Goal: Navigation & Orientation: Find specific page/section

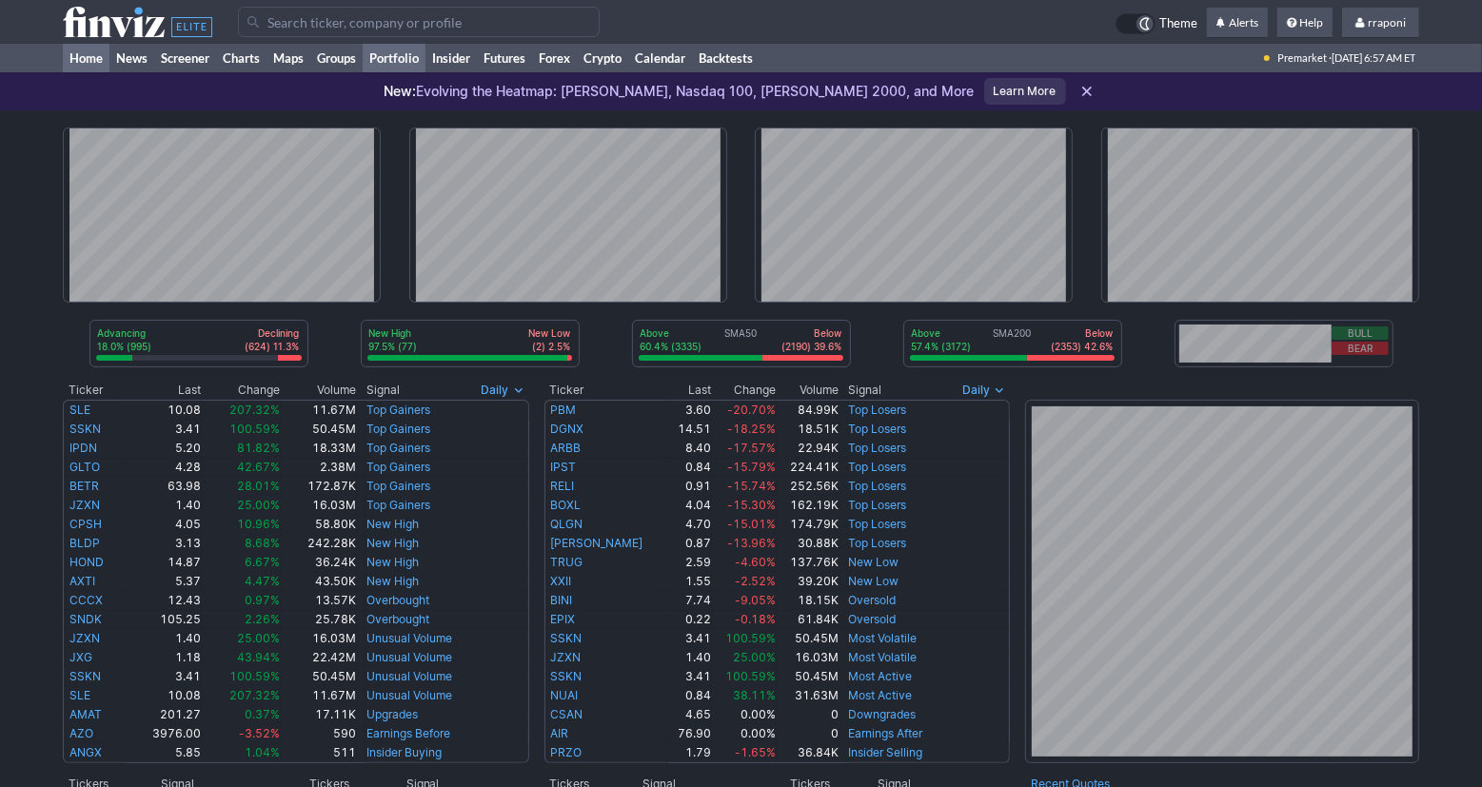
click at [417, 63] on link "Portfolio" at bounding box center [394, 58] width 63 height 29
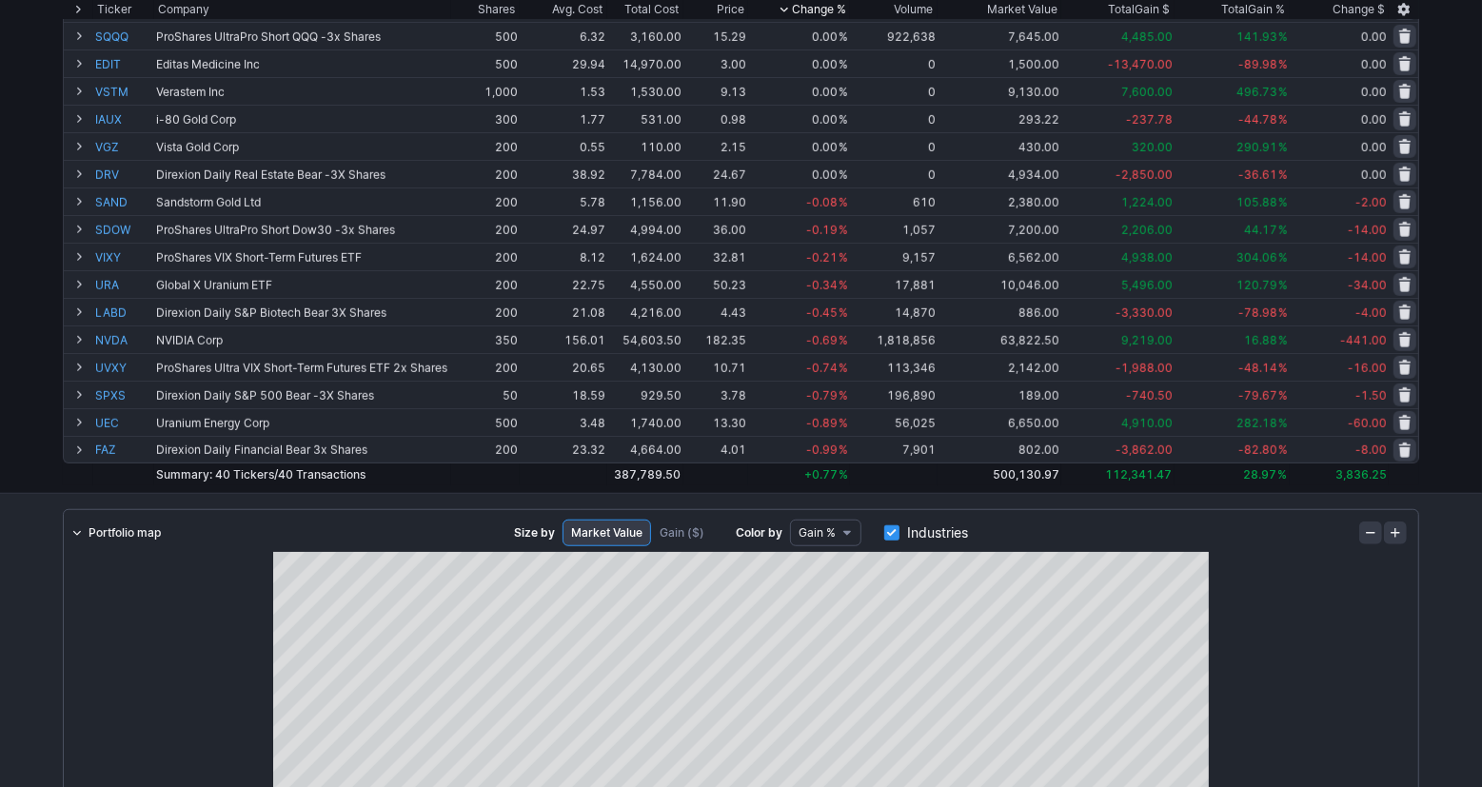
scroll to position [251, 0]
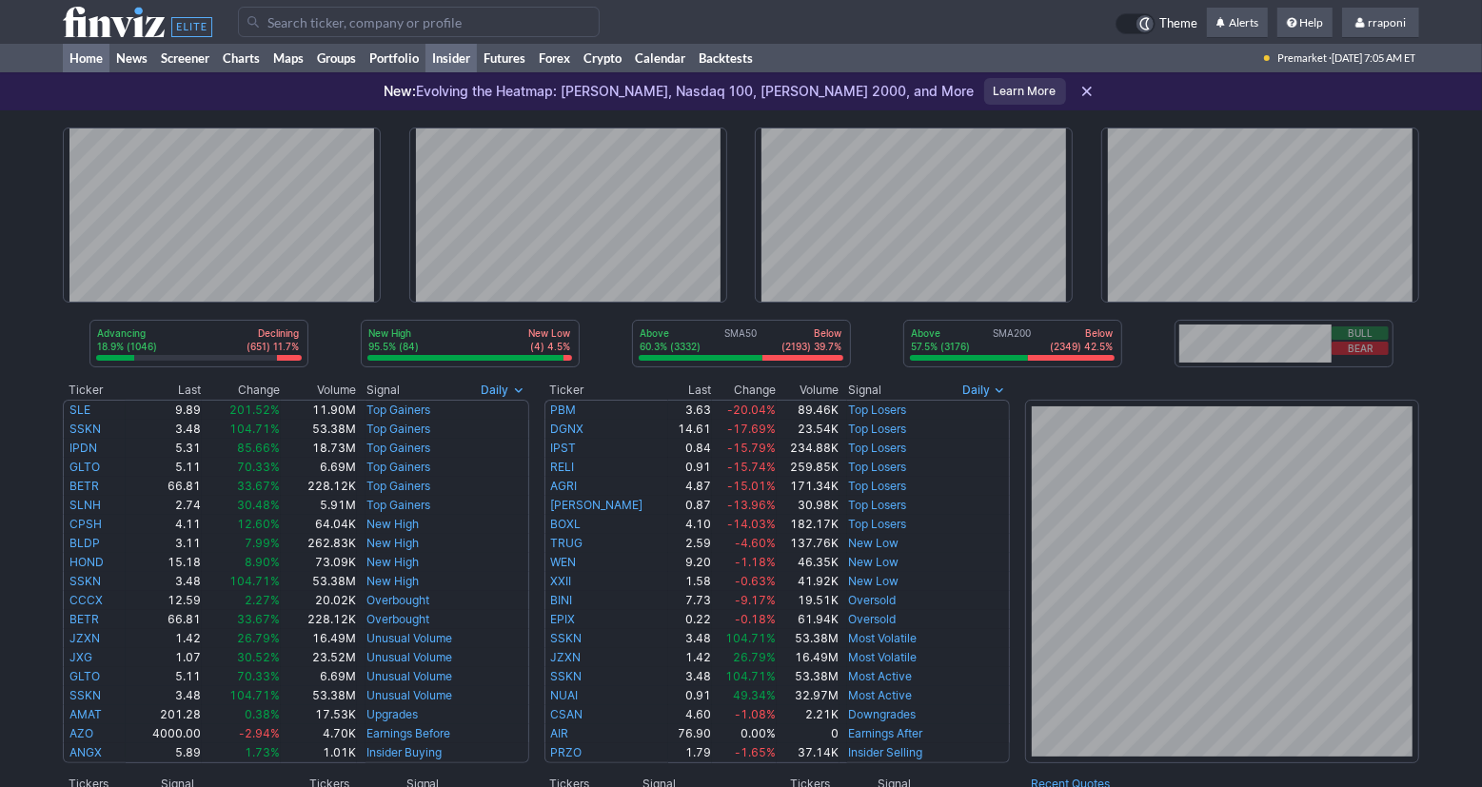
click at [427, 71] on link "Insider" at bounding box center [450, 58] width 51 height 29
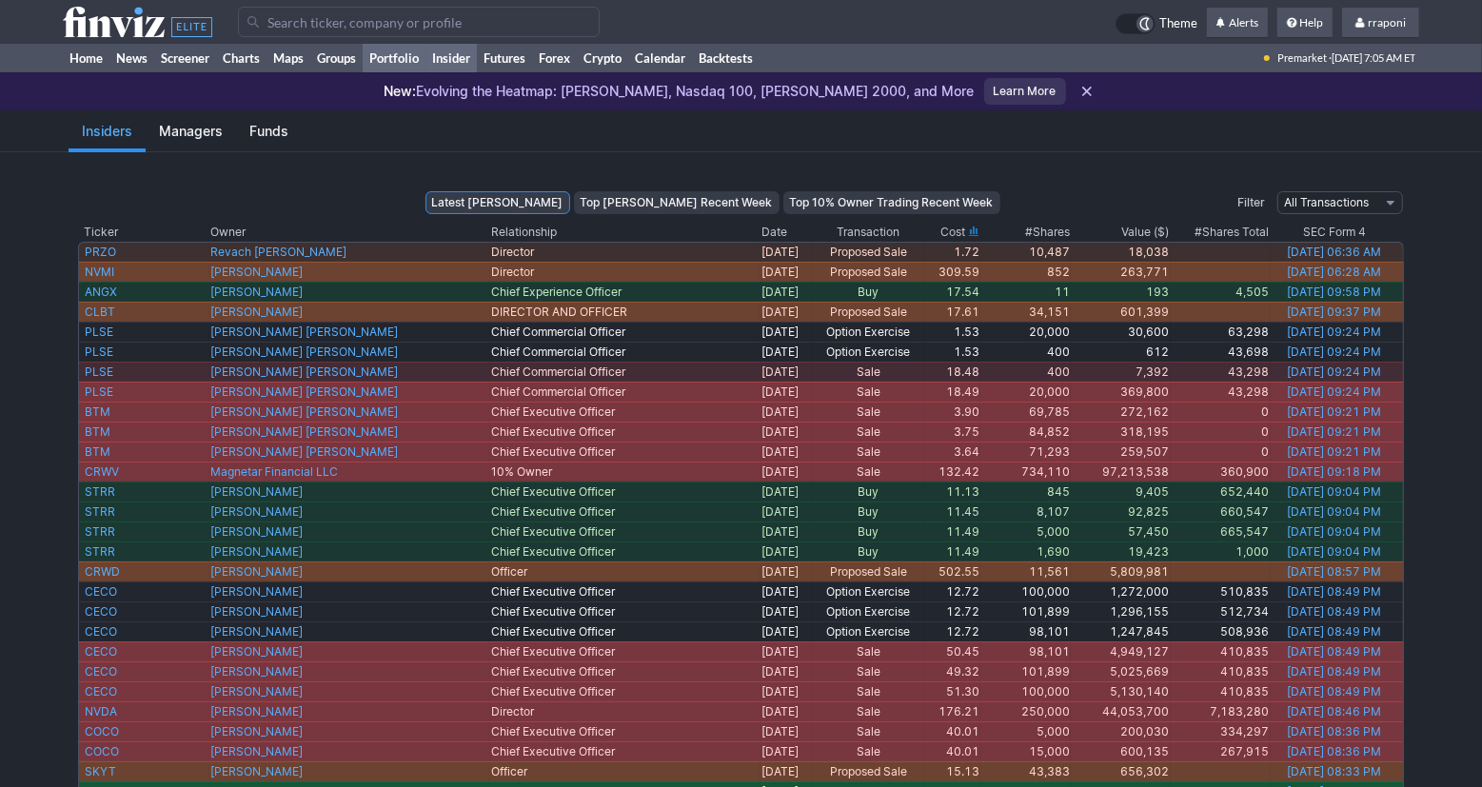
click at [415, 62] on link "Portfolio" at bounding box center [394, 58] width 63 height 29
